Goal: Information Seeking & Learning: Learn about a topic

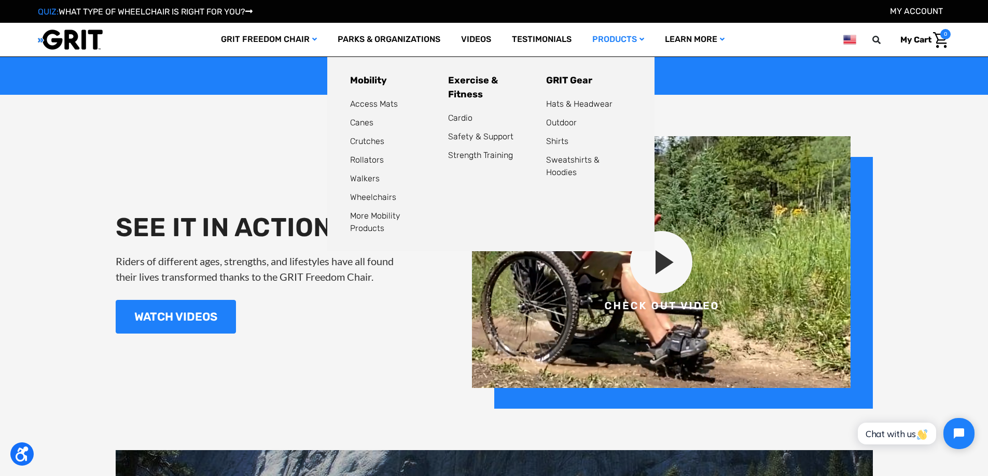
scroll to position [1244, 0]
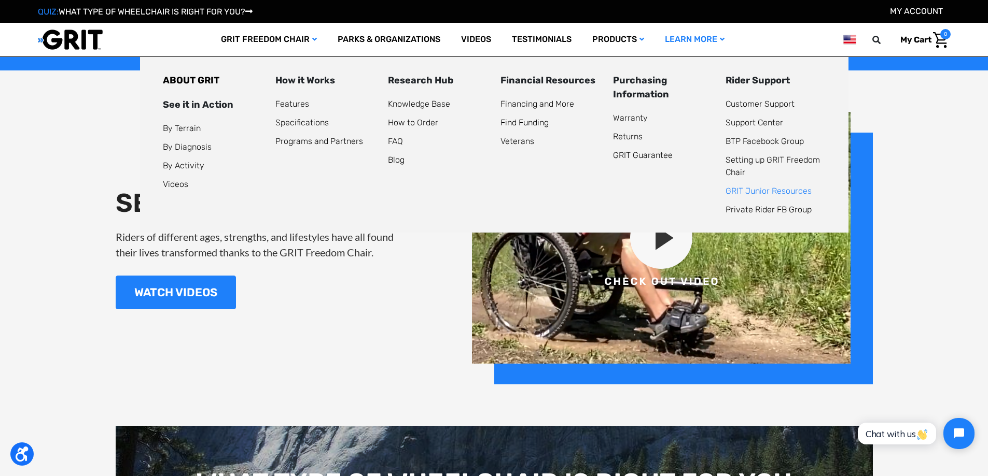
click at [772, 187] on link "GRIT Junior Resources" at bounding box center [768, 191] width 86 height 10
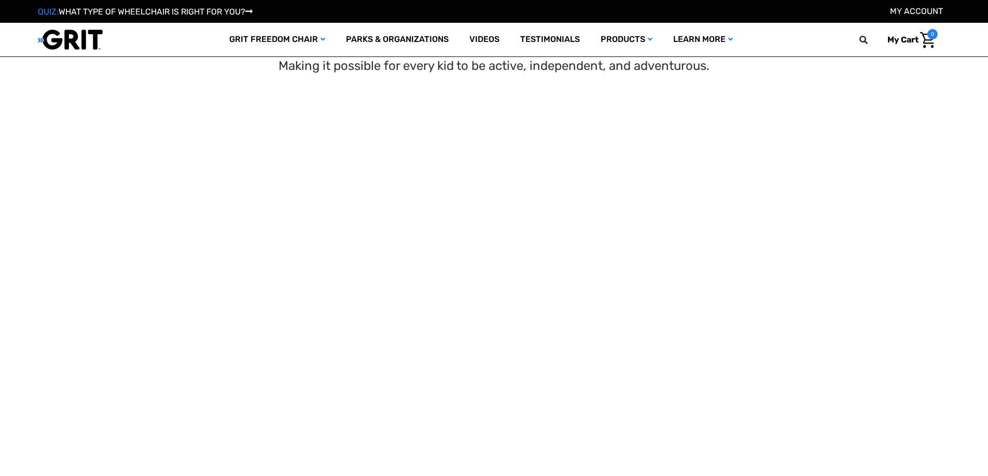
scroll to position [207, 0]
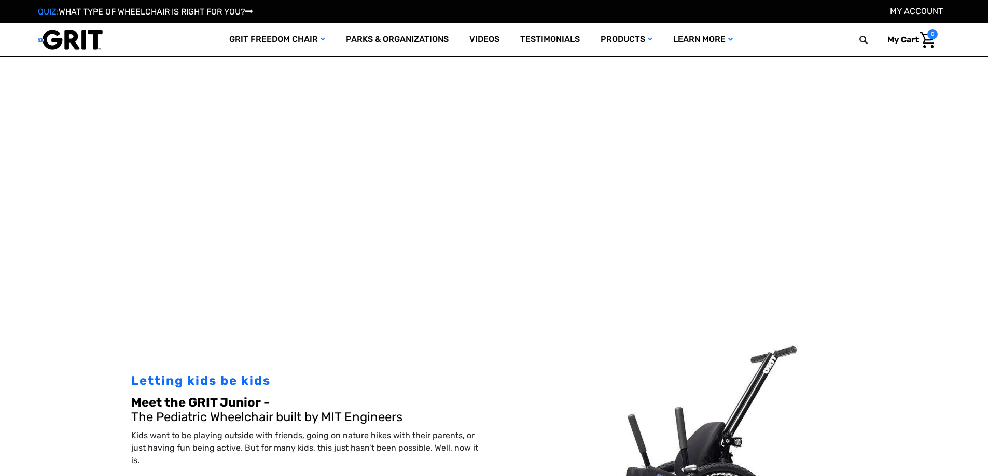
select select "US"
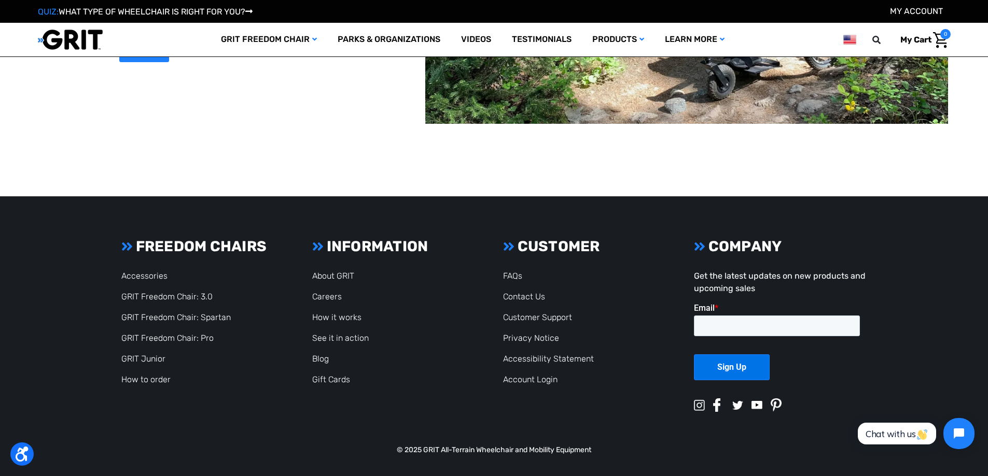
scroll to position [3525, 0]
click at [148, 364] on link "GRIT Junior" at bounding box center [143, 359] width 44 height 10
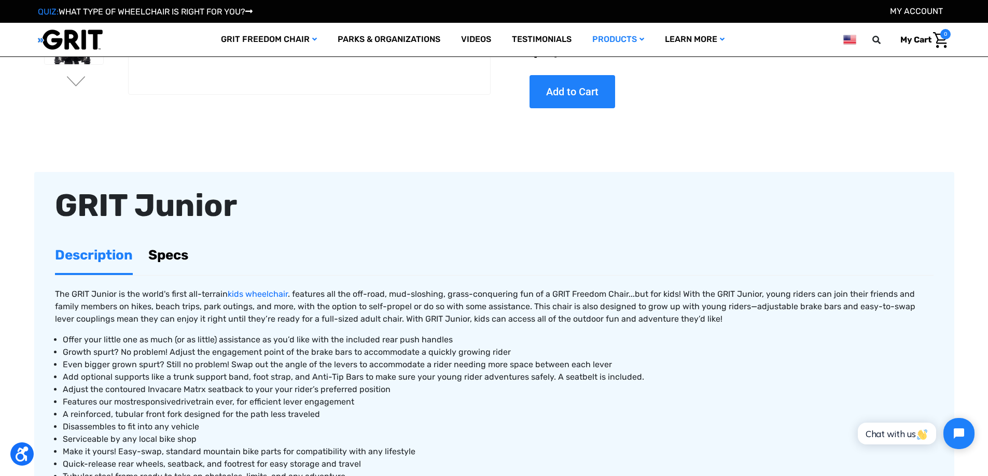
scroll to position [415, 0]
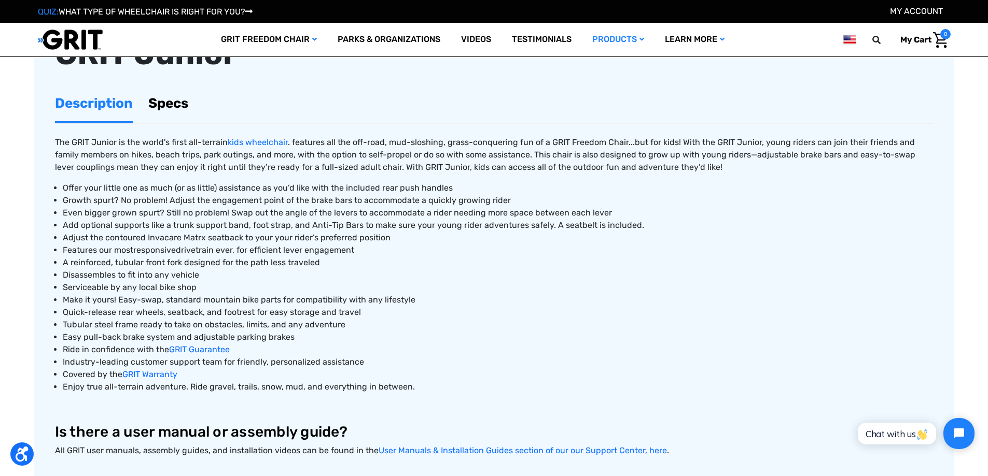
click at [175, 102] on link "Specs" at bounding box center [168, 104] width 40 height 36
